Goal: Check status

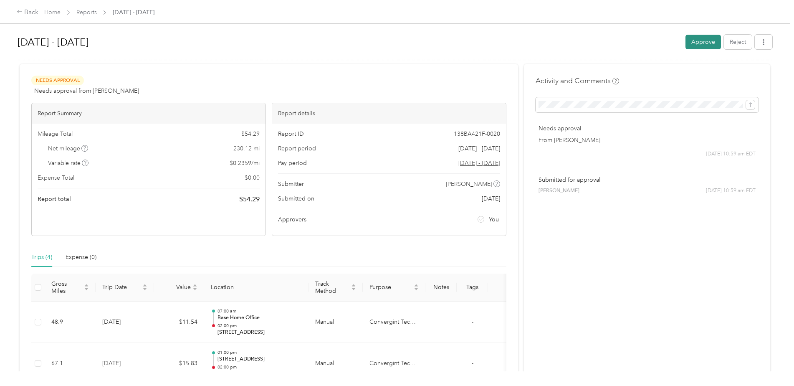
click at [702, 40] on button "Approve" at bounding box center [702, 42] width 35 height 15
